Goal: Task Accomplishment & Management: Use online tool/utility

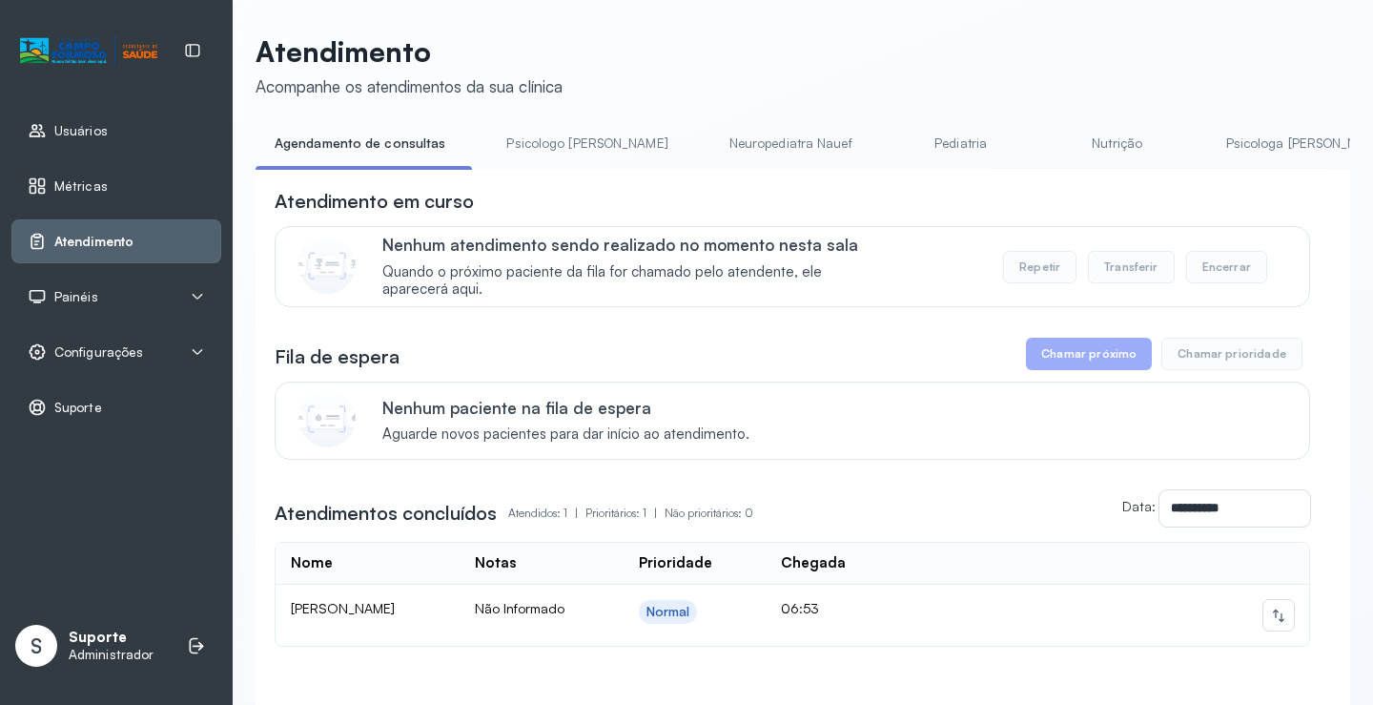
drag, startPoint x: 510, startPoint y: 175, endPoint x: 562, endPoint y: 173, distance: 51.6
click at [562, 182] on div "**********" at bounding box center [802, 469] width 1094 height 600
click at [1038, 154] on link "Triagem" at bounding box center [1104, 143] width 133 height 31
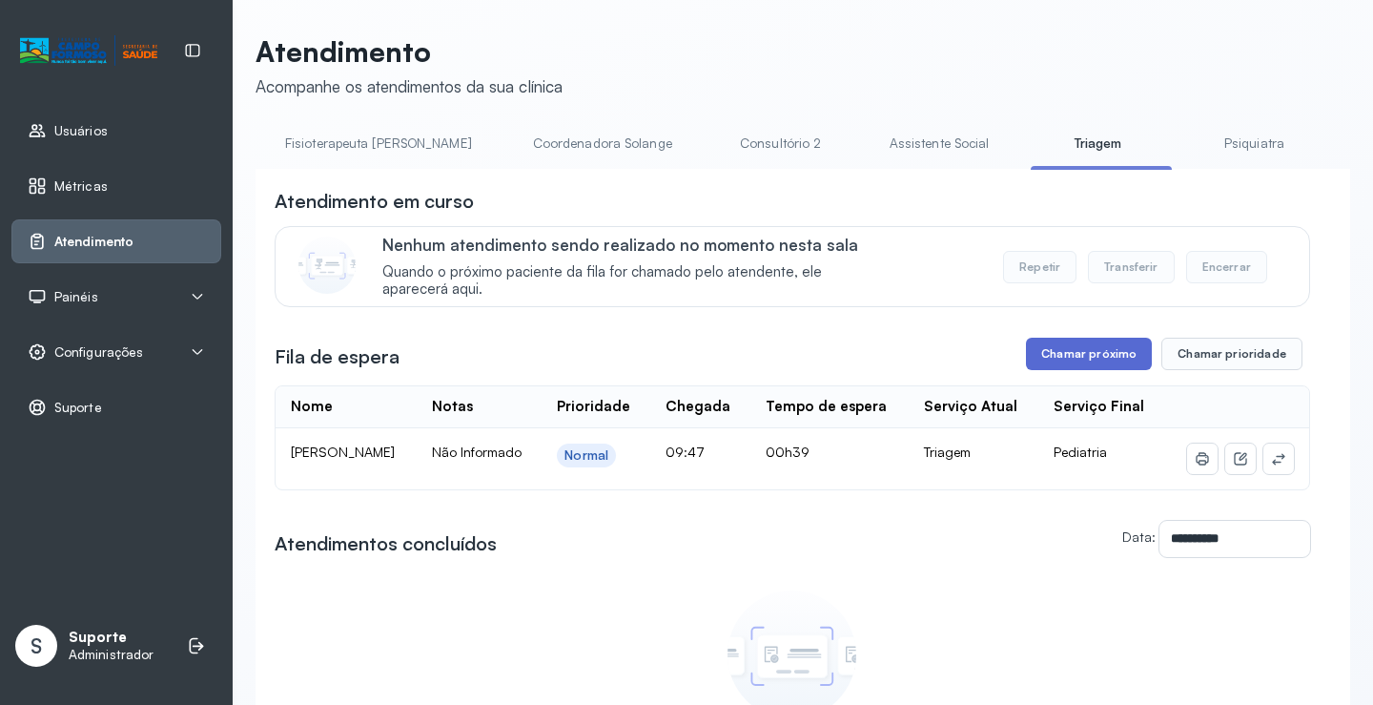
click at [1088, 353] on button "Chamar próximo" at bounding box center [1089, 353] width 126 height 32
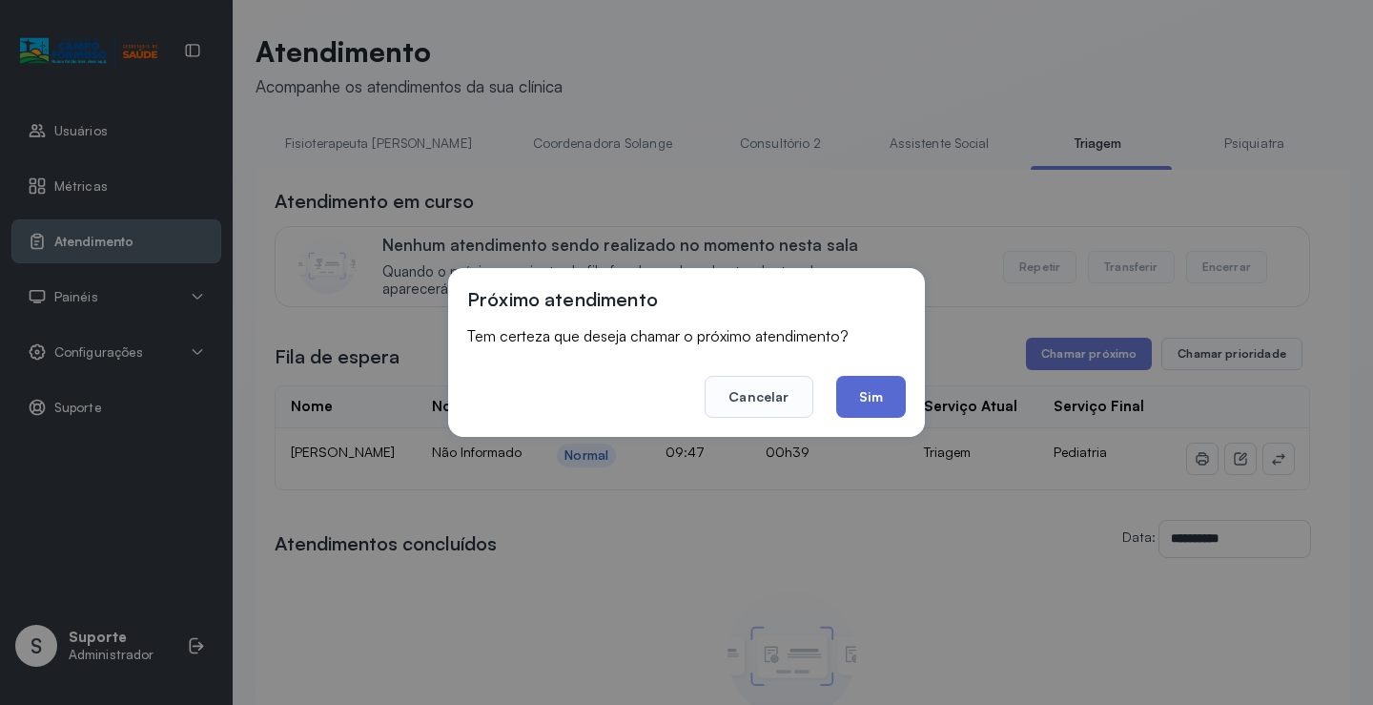
click at [880, 398] on button "Sim" at bounding box center [871, 397] width 70 height 42
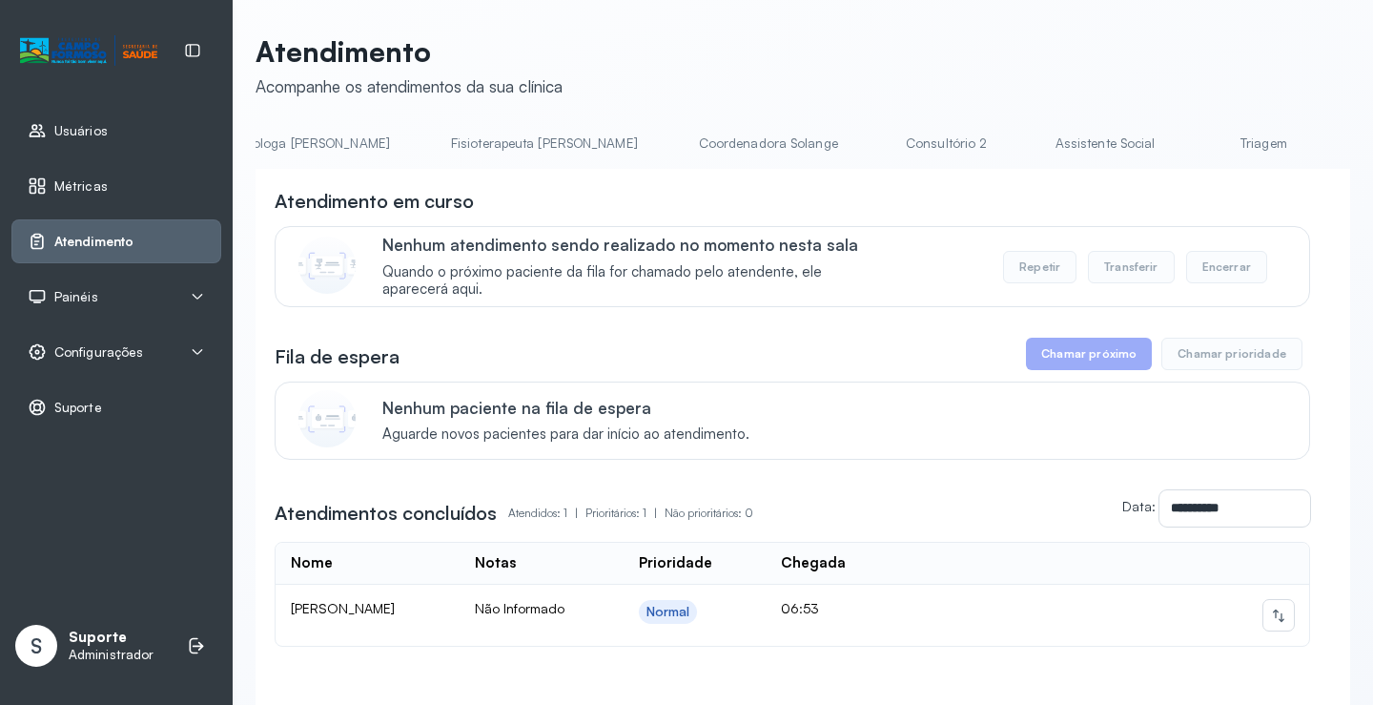
scroll to position [0, 1122]
click at [1072, 142] on link "Triagem" at bounding box center [1138, 143] width 133 height 31
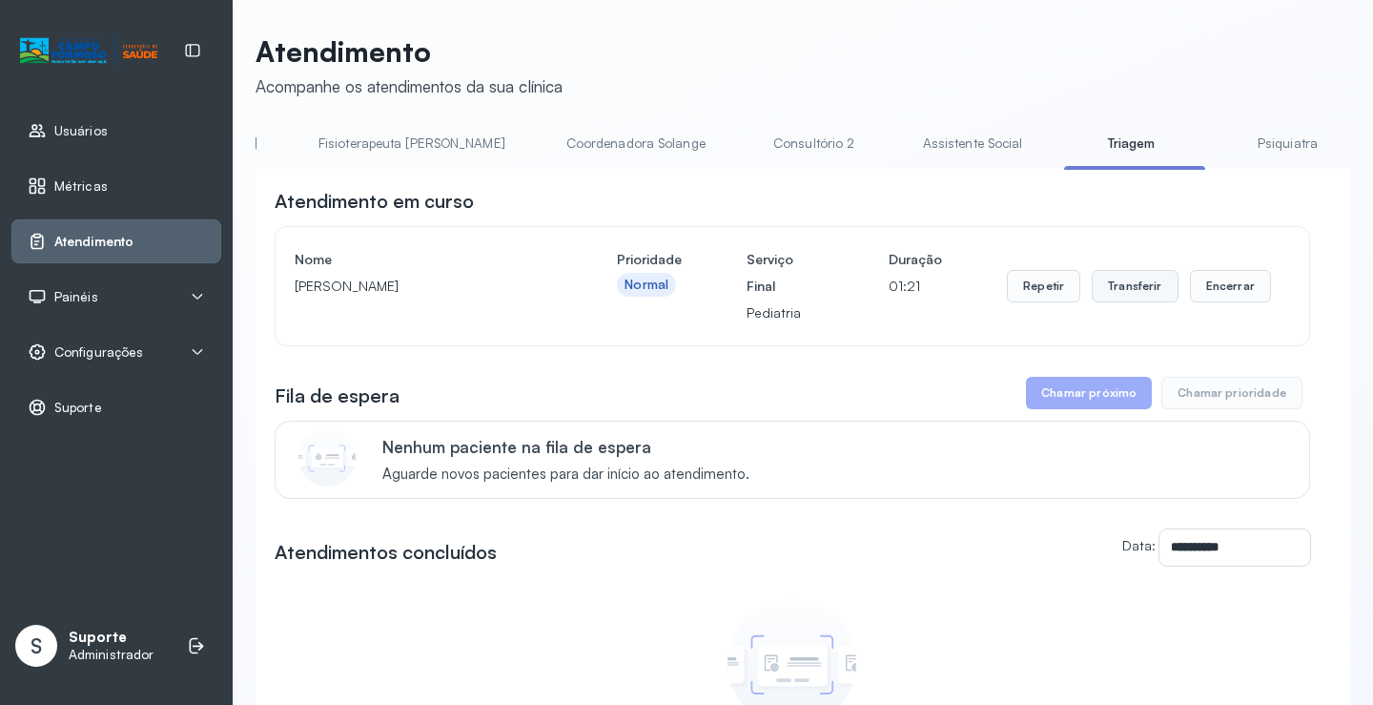
click at [1144, 291] on button "Transferir" at bounding box center [1135, 286] width 87 height 32
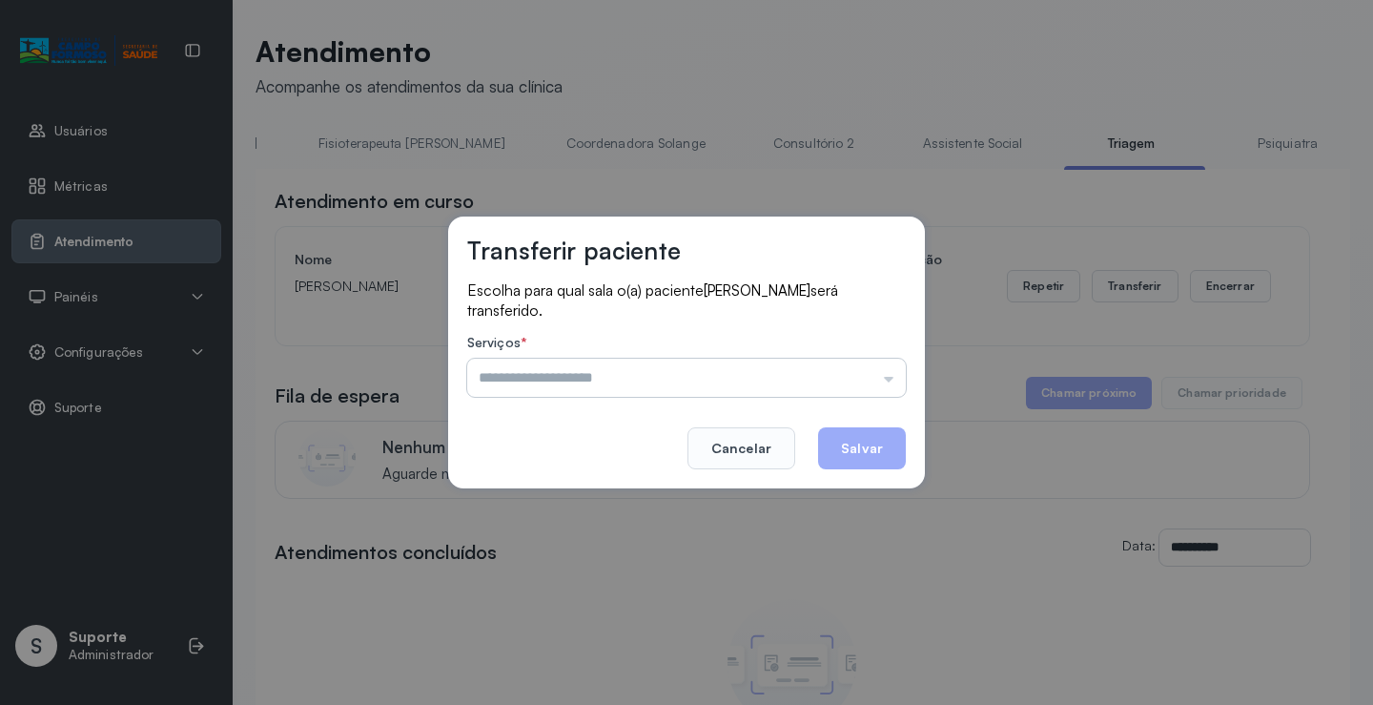
click at [890, 382] on input "text" at bounding box center [686, 377] width 439 height 38
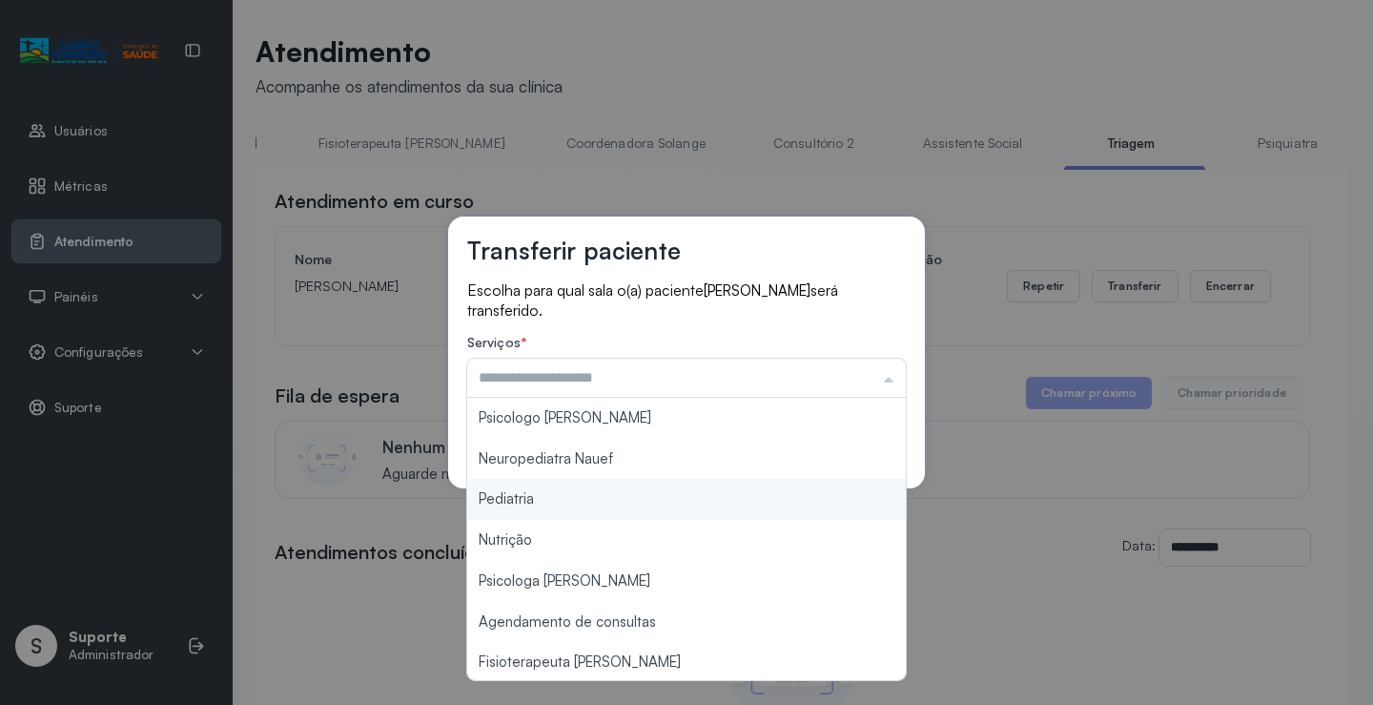
type input "*********"
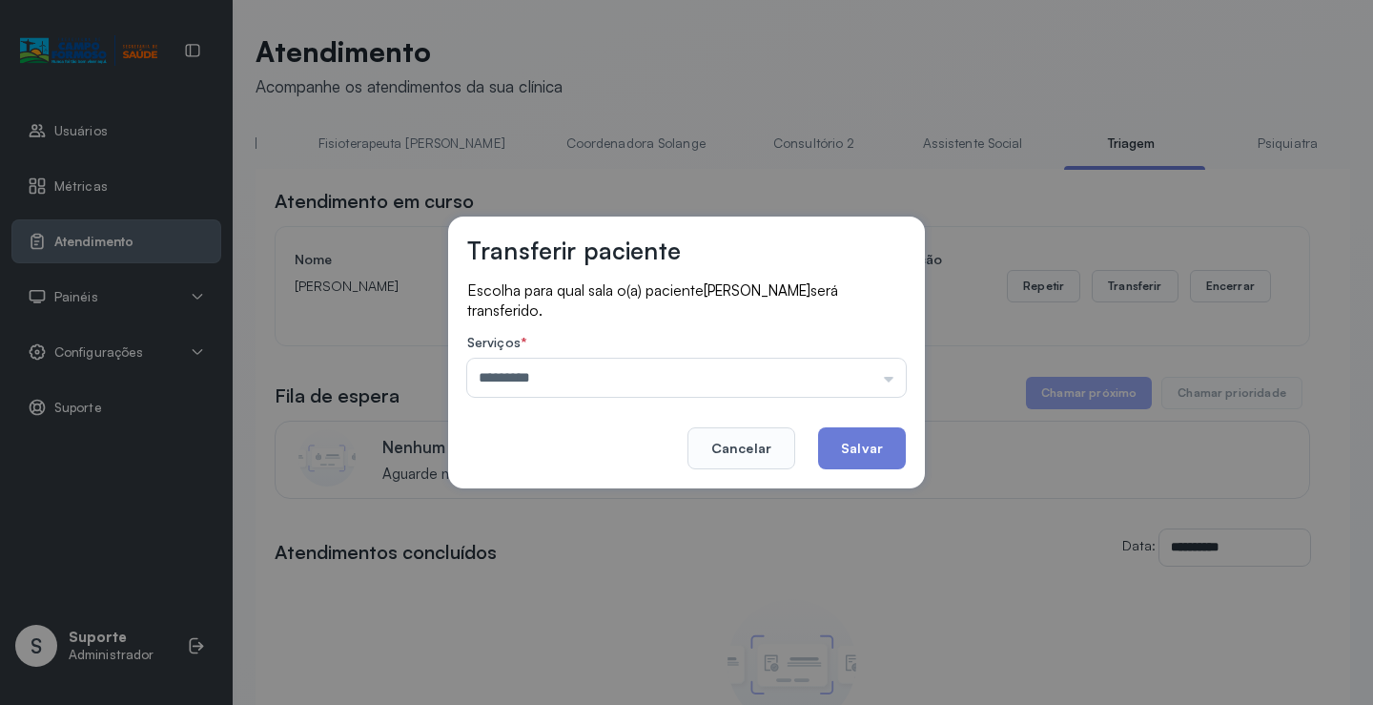
click at [560, 497] on div "Transferir paciente Escolha para qual sala o(a) paciente [PERSON_NAME] será tra…" at bounding box center [686, 352] width 1373 height 705
click at [856, 462] on button "Salvar" at bounding box center [862, 448] width 88 height 42
